Goal: Book appointment/travel/reservation

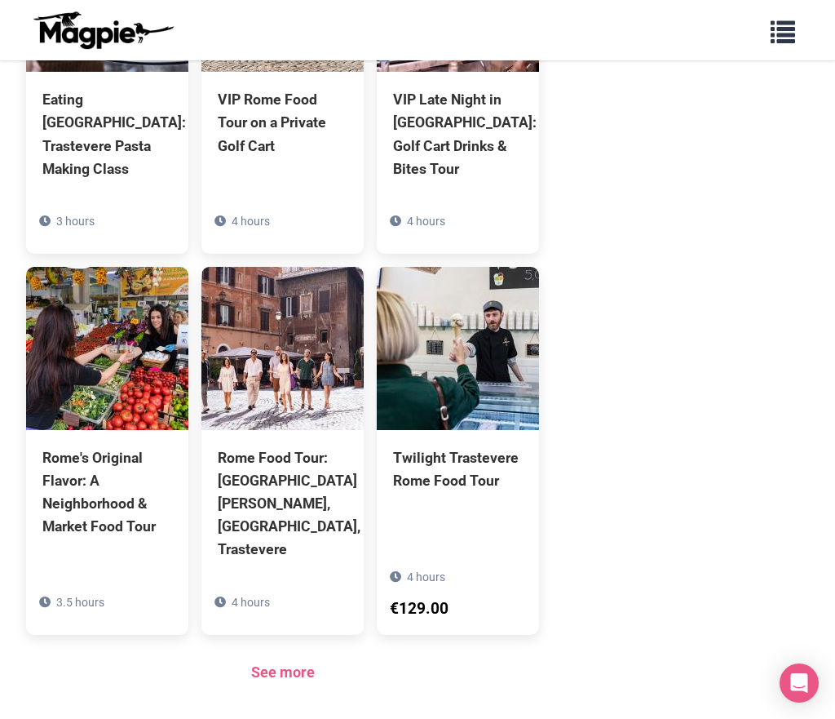
scroll to position [1094, 0]
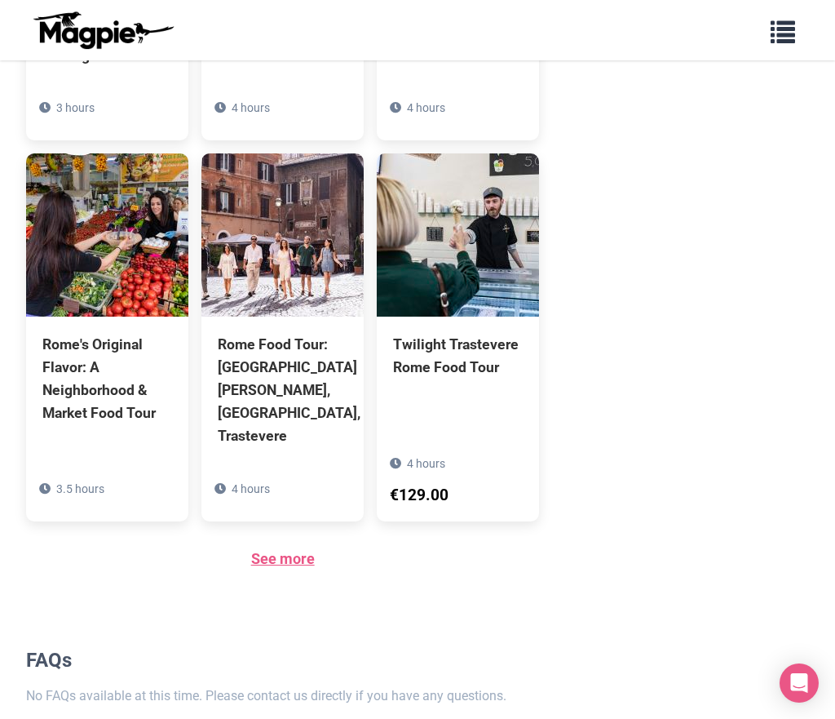
click at [289, 550] on link "See more" at bounding box center [283, 558] width 64 height 17
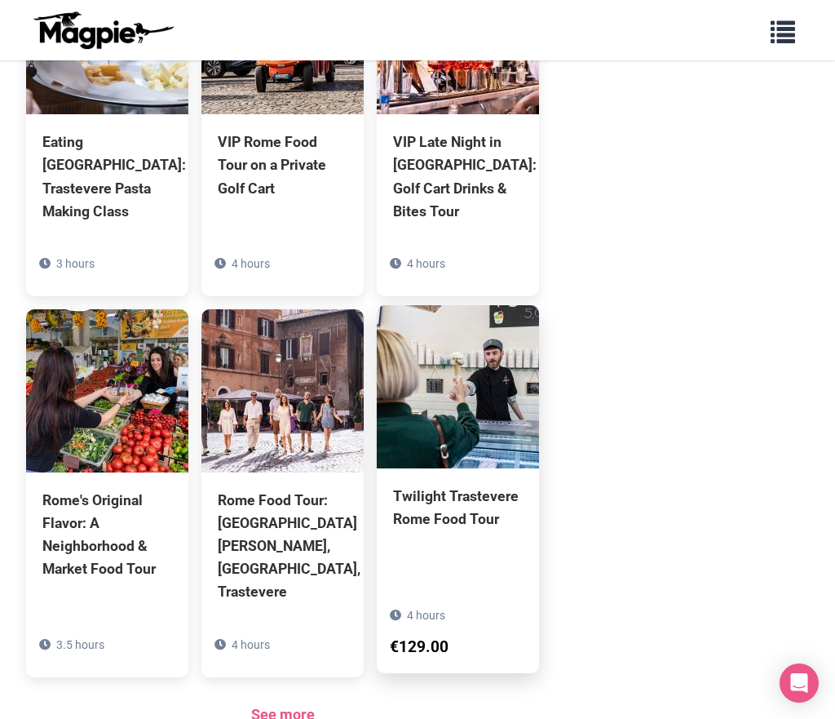
scroll to position [931, 0]
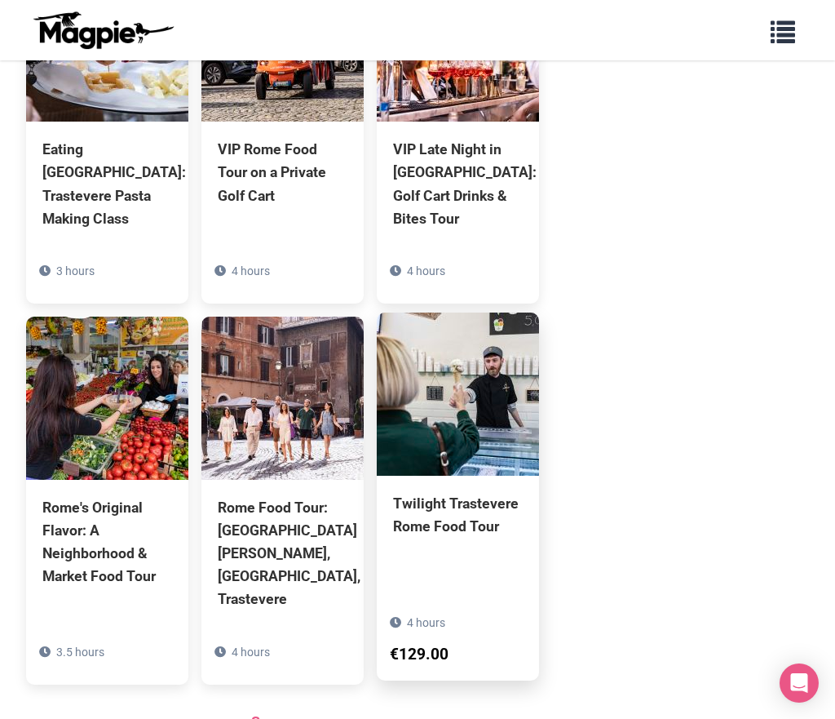
click at [472, 476] on div "Twilight Trastevere Rome Food Tour 4 hours €129.00" at bounding box center [458, 543] width 162 height 135
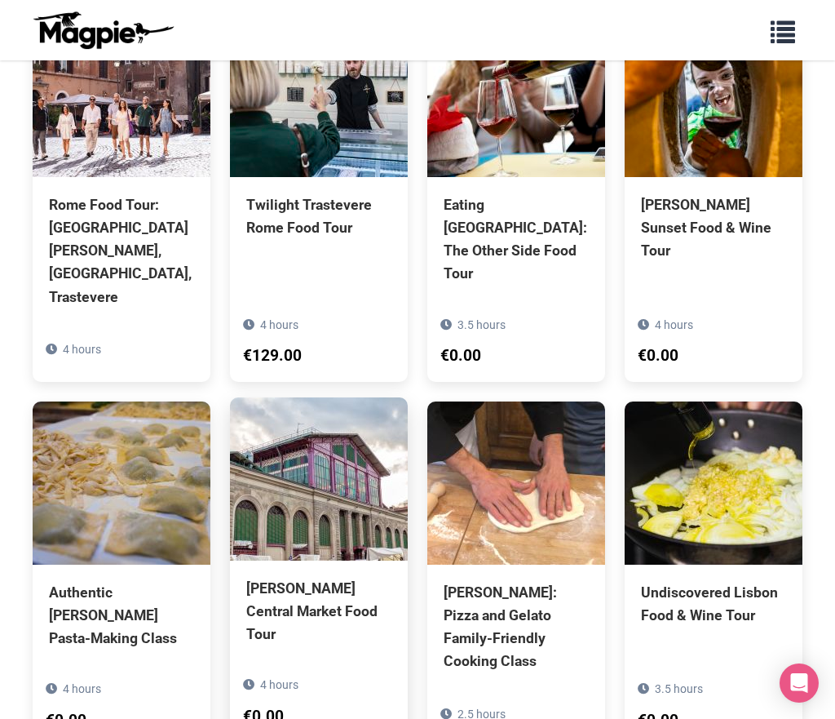
scroll to position [653, 0]
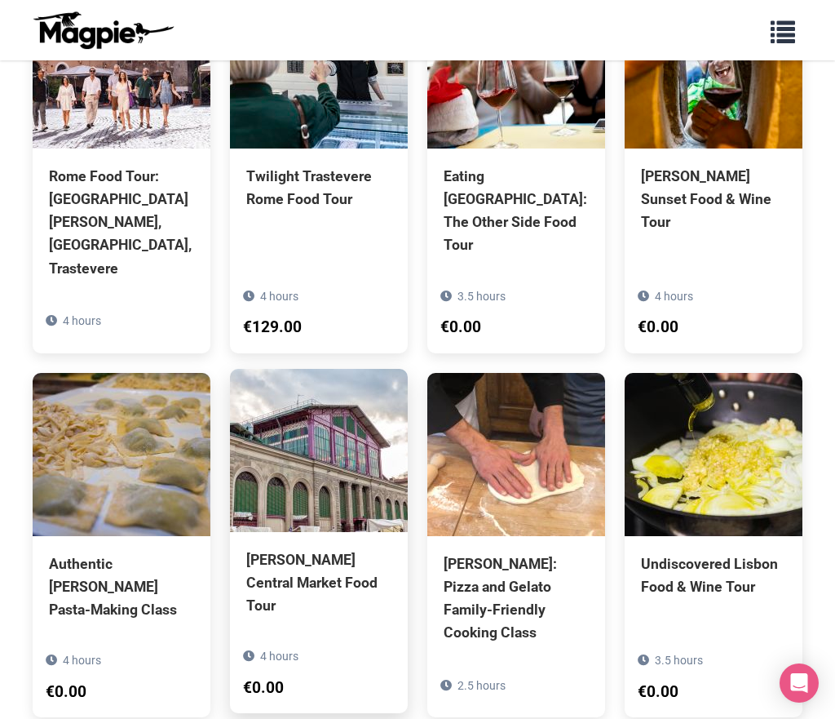
click at [316, 557] on div "Florence Central Market Food Tour" at bounding box center [318, 582] width 145 height 69
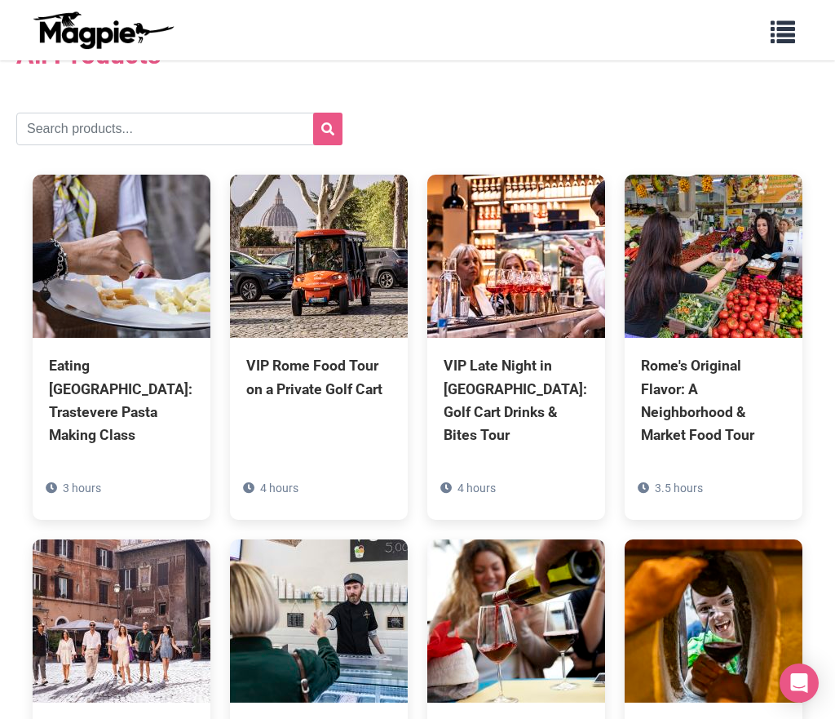
scroll to position [0, 0]
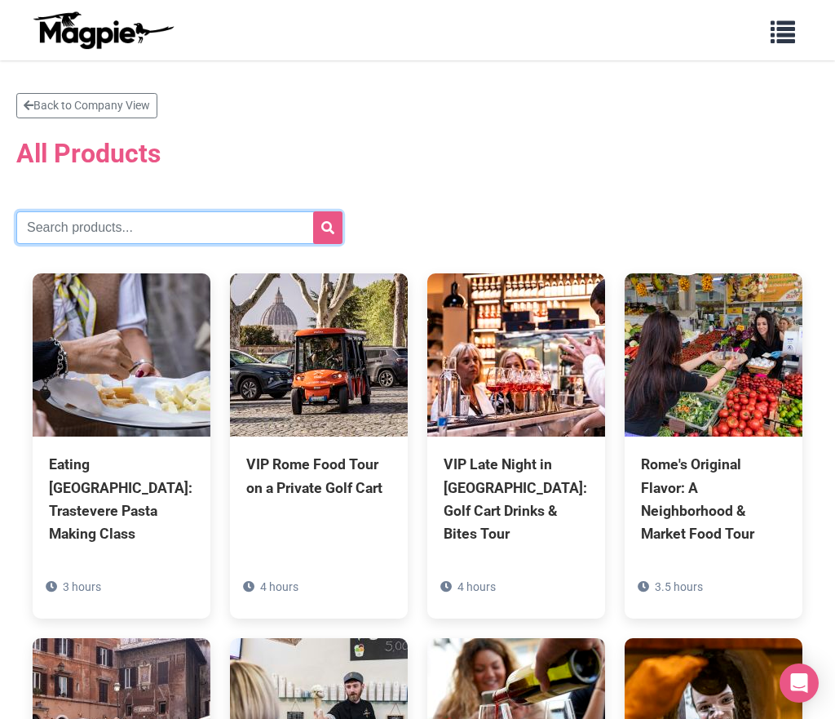
click at [161, 217] on input "text" at bounding box center [179, 227] width 326 height 33
type input "Florence"
click at [327, 224] on icon "submit" at bounding box center [327, 227] width 13 height 13
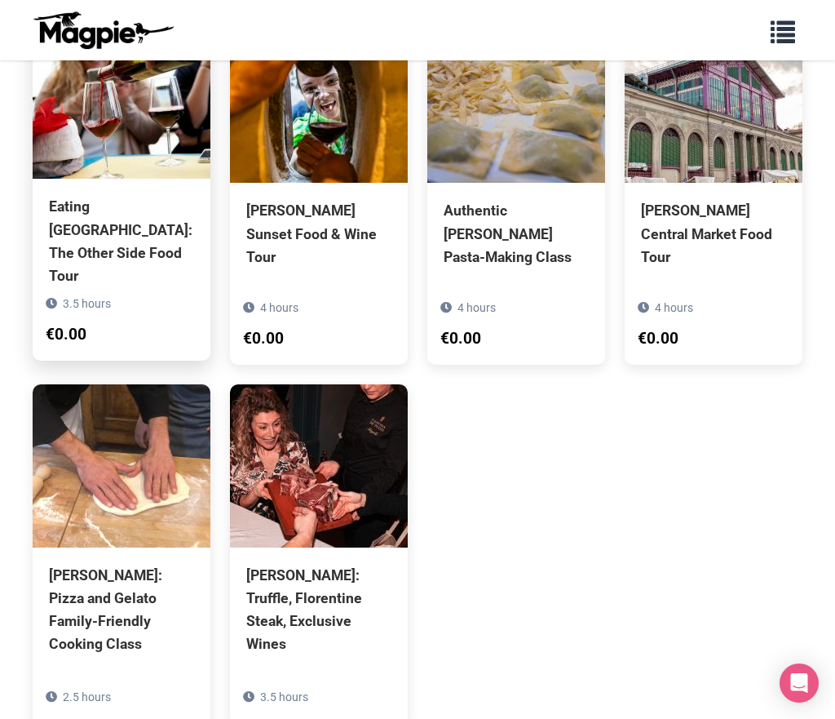
scroll to position [172, 0]
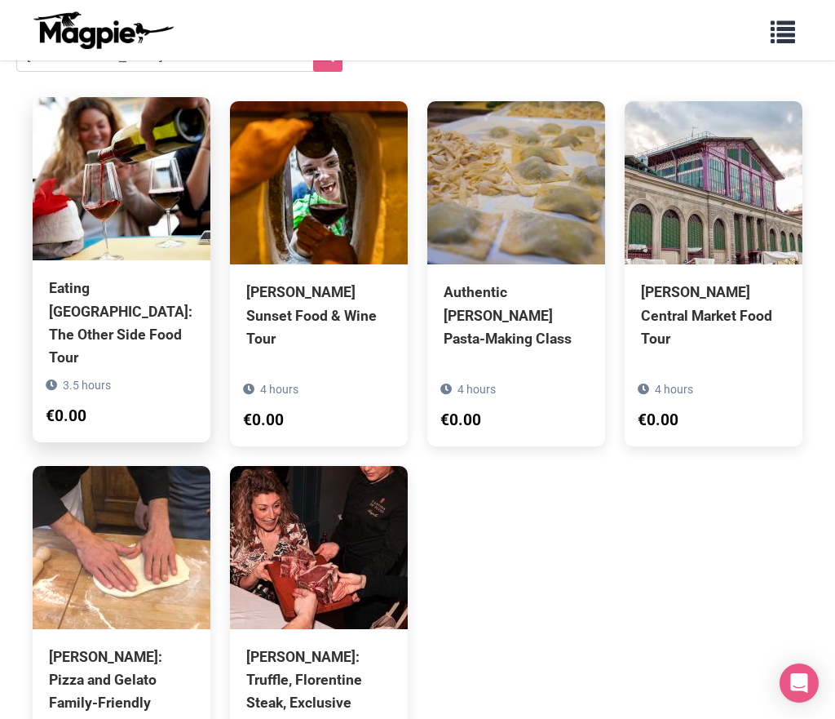
click at [135, 303] on div "Eating Florence: The Other Side Food Tour" at bounding box center [121, 323] width 145 height 92
